Goal: Information Seeking & Learning: Check status

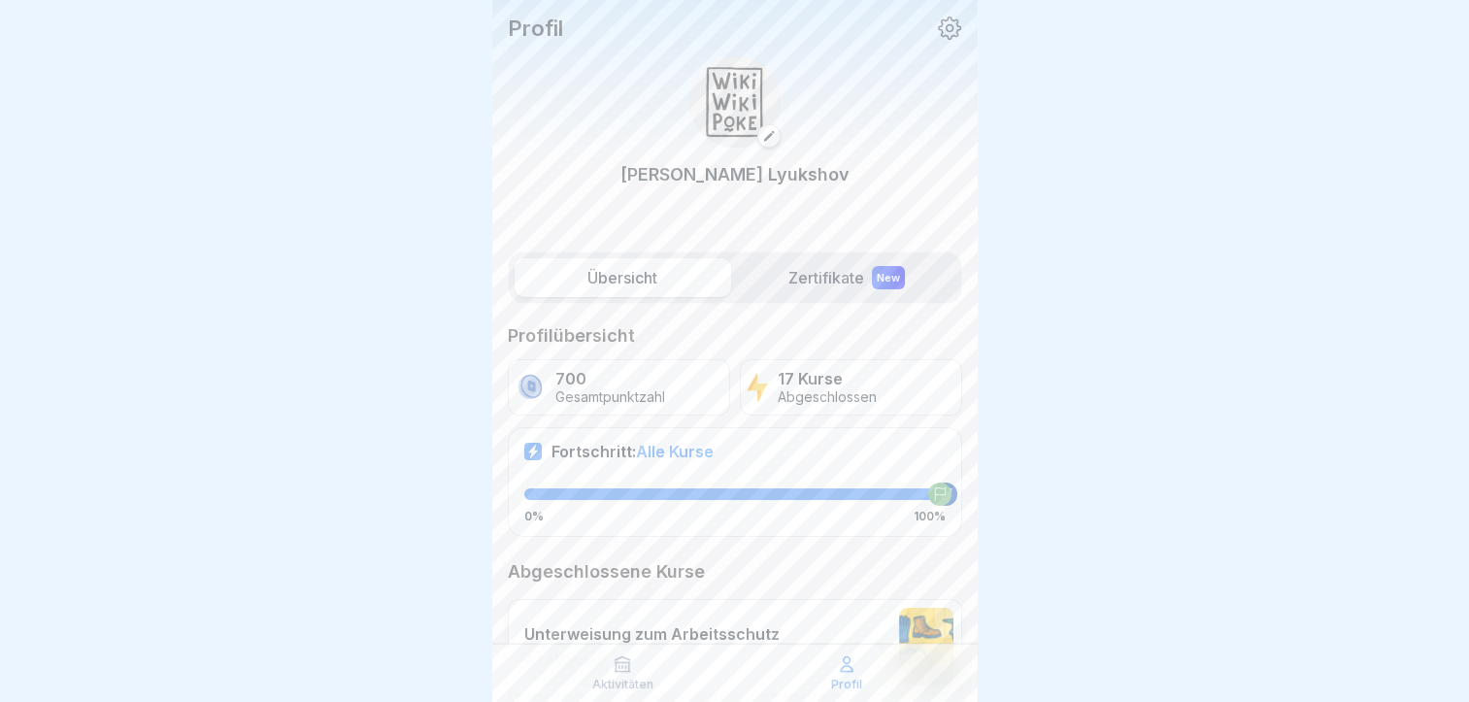
click at [837, 267] on label "Zertifikate New" at bounding box center [847, 277] width 217 height 39
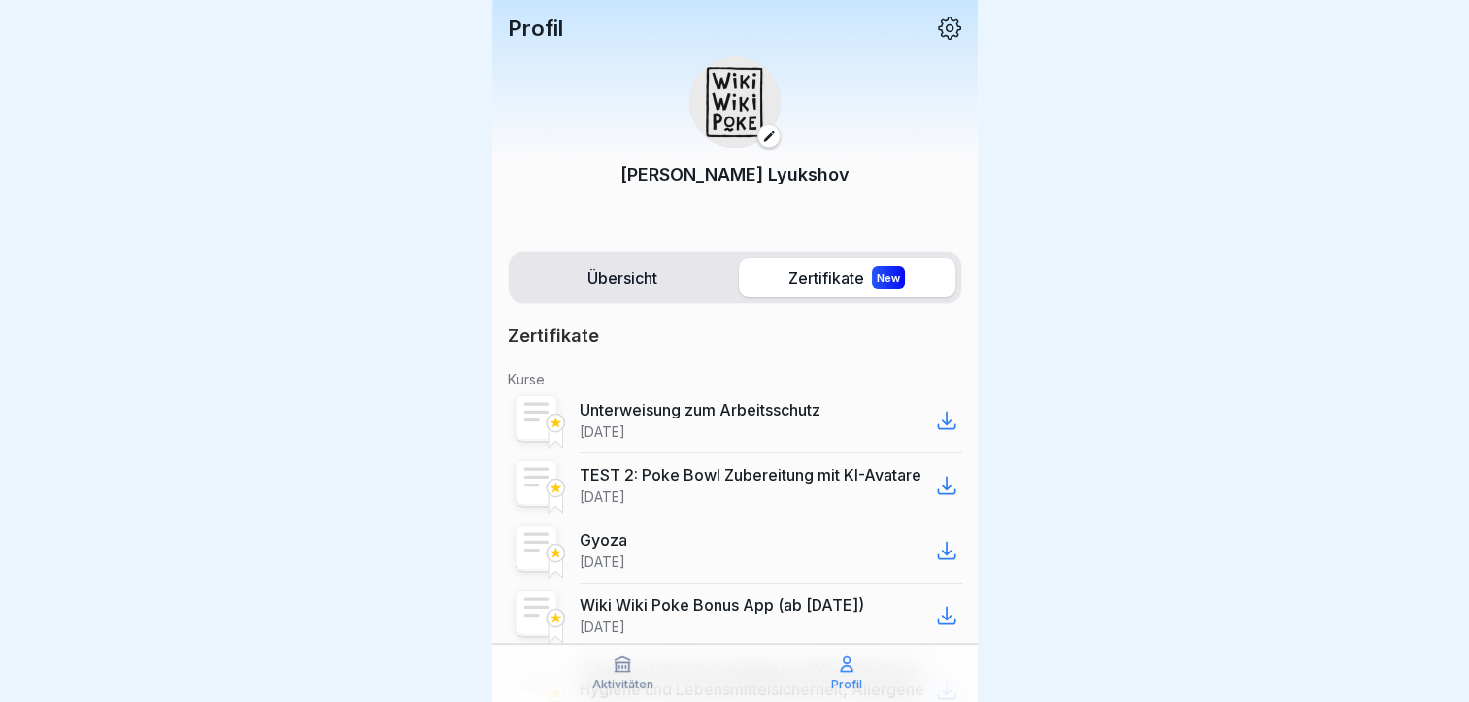
scroll to position [15, 0]
click at [603, 282] on label "Übersicht" at bounding box center [623, 277] width 217 height 39
